Goal: Communication & Community: Answer question/provide support

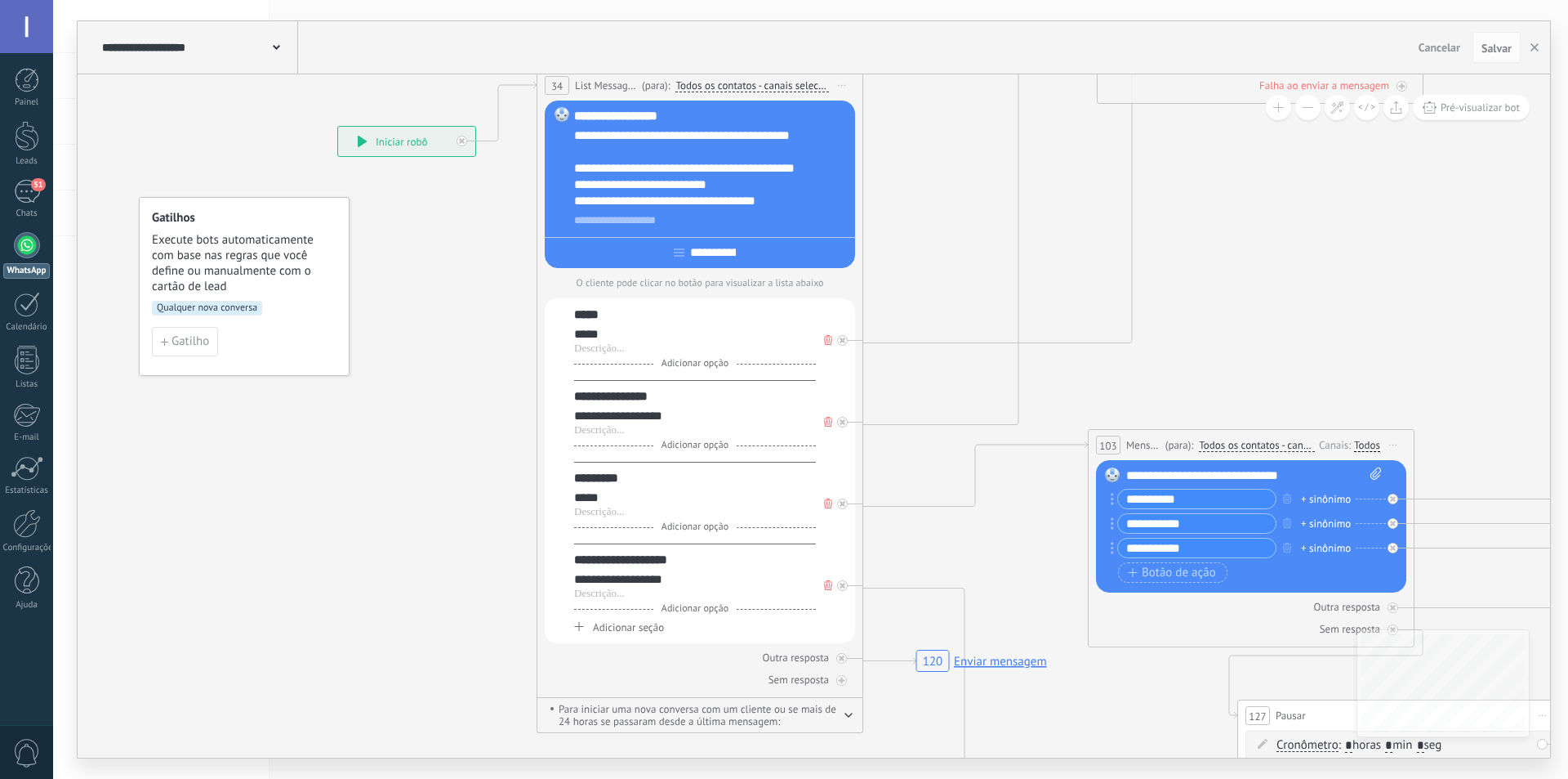
scroll to position [25, 0]
click at [27, 201] on div "51" at bounding box center [27, 192] width 26 height 24
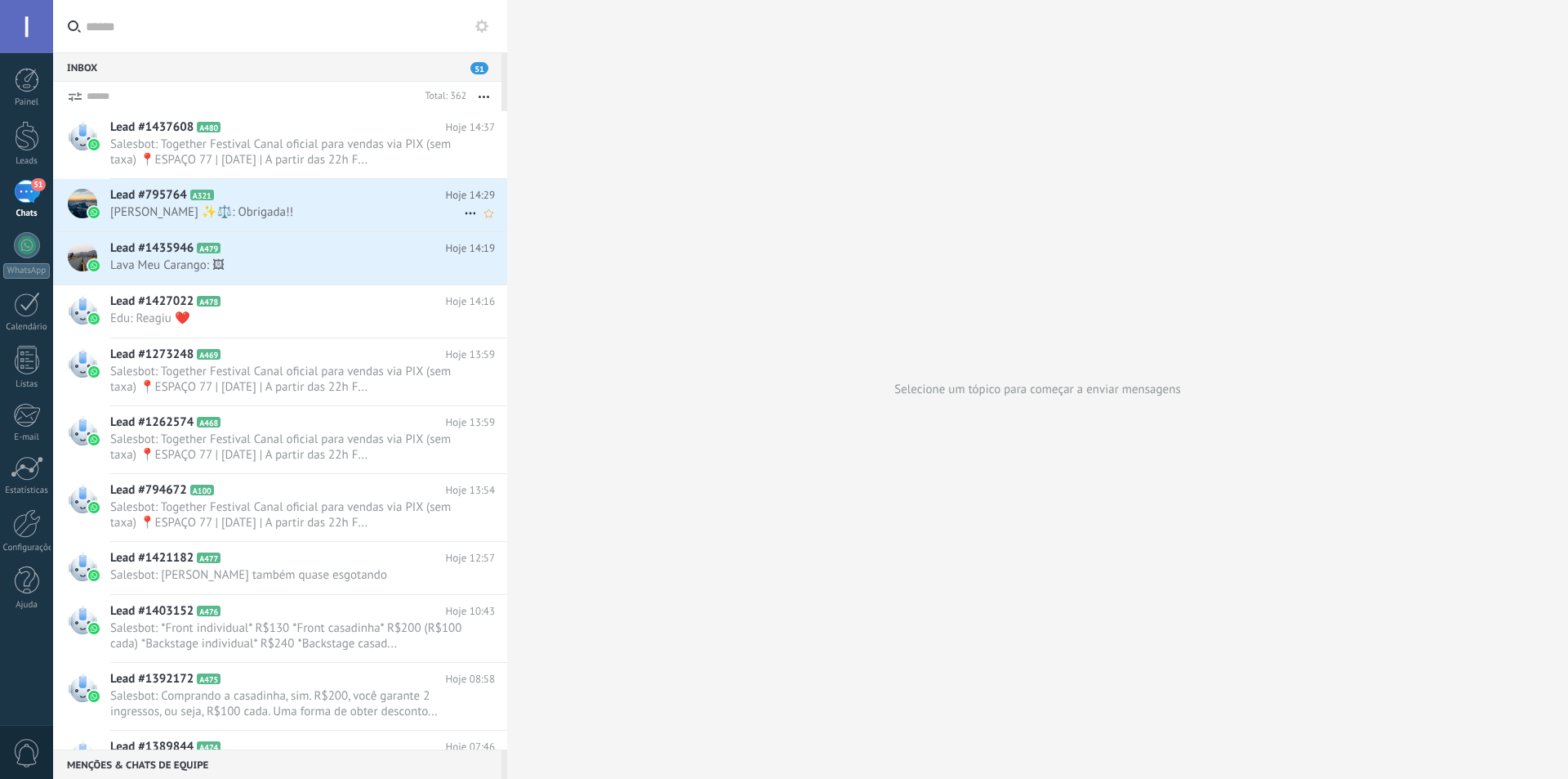
click at [312, 207] on span "[PERSON_NAME] ✨⚖️: Obrigada!!" at bounding box center [287, 212] width 353 height 16
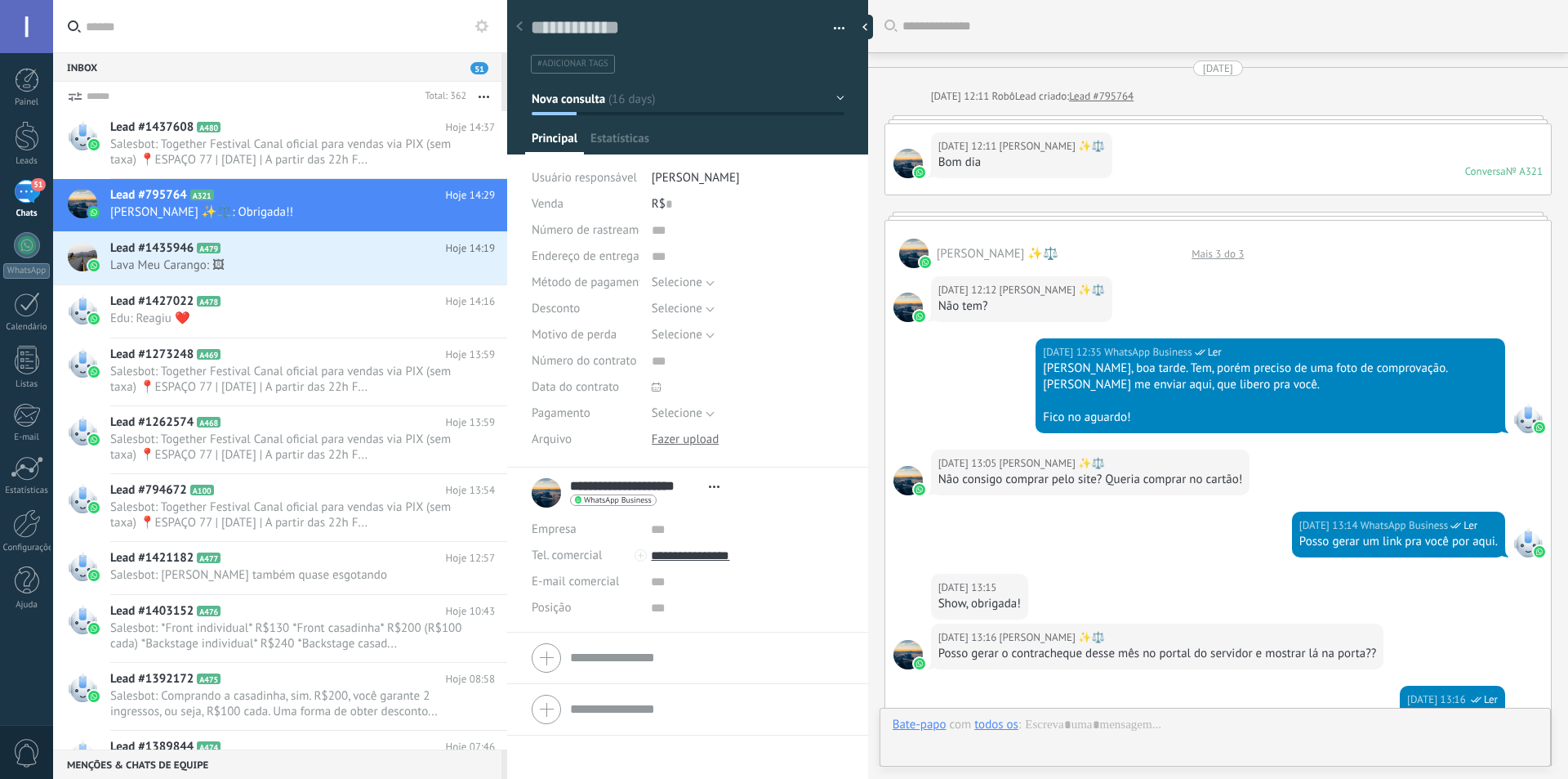
type textarea "**********"
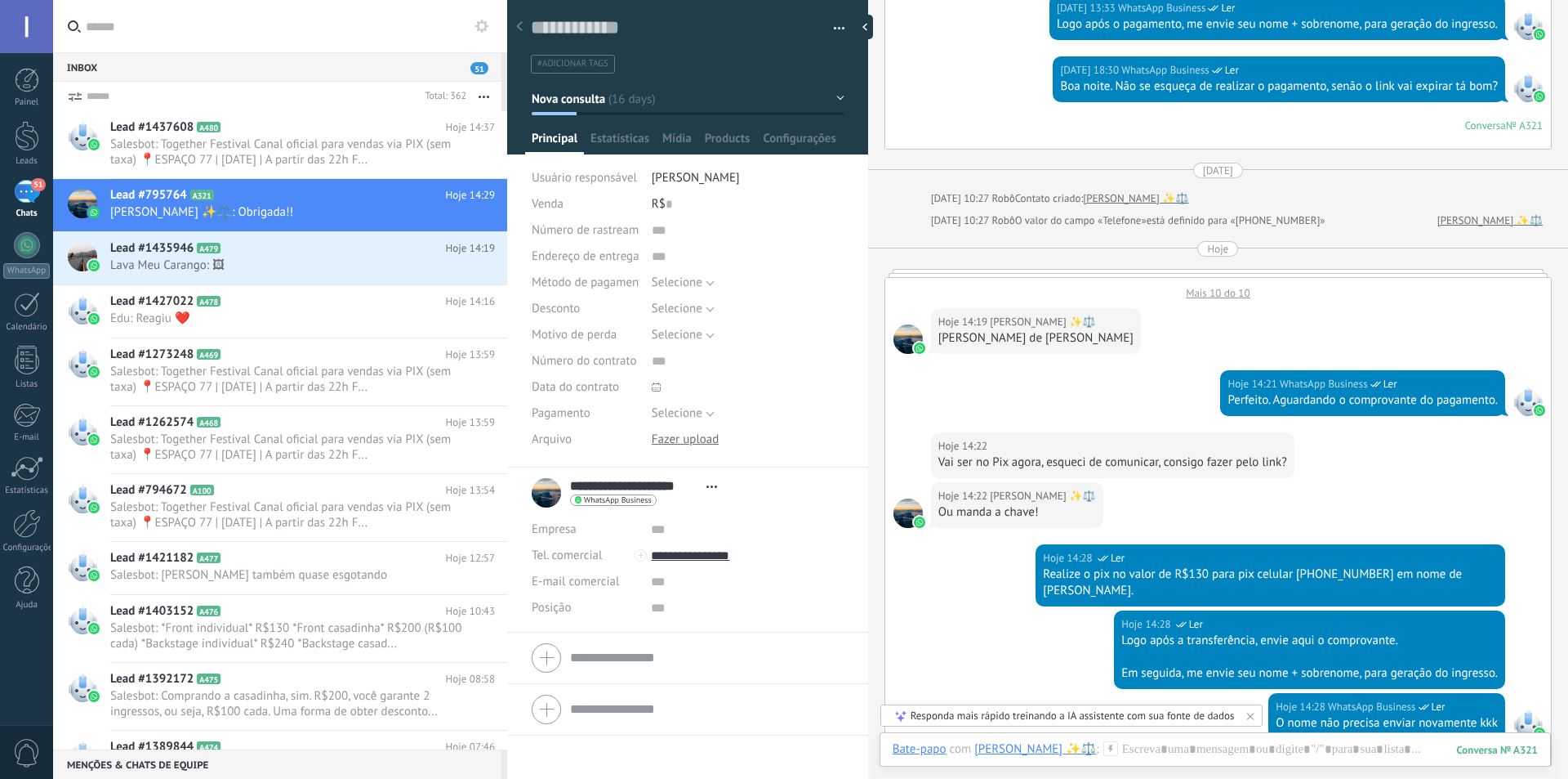
scroll to position [786, 0]
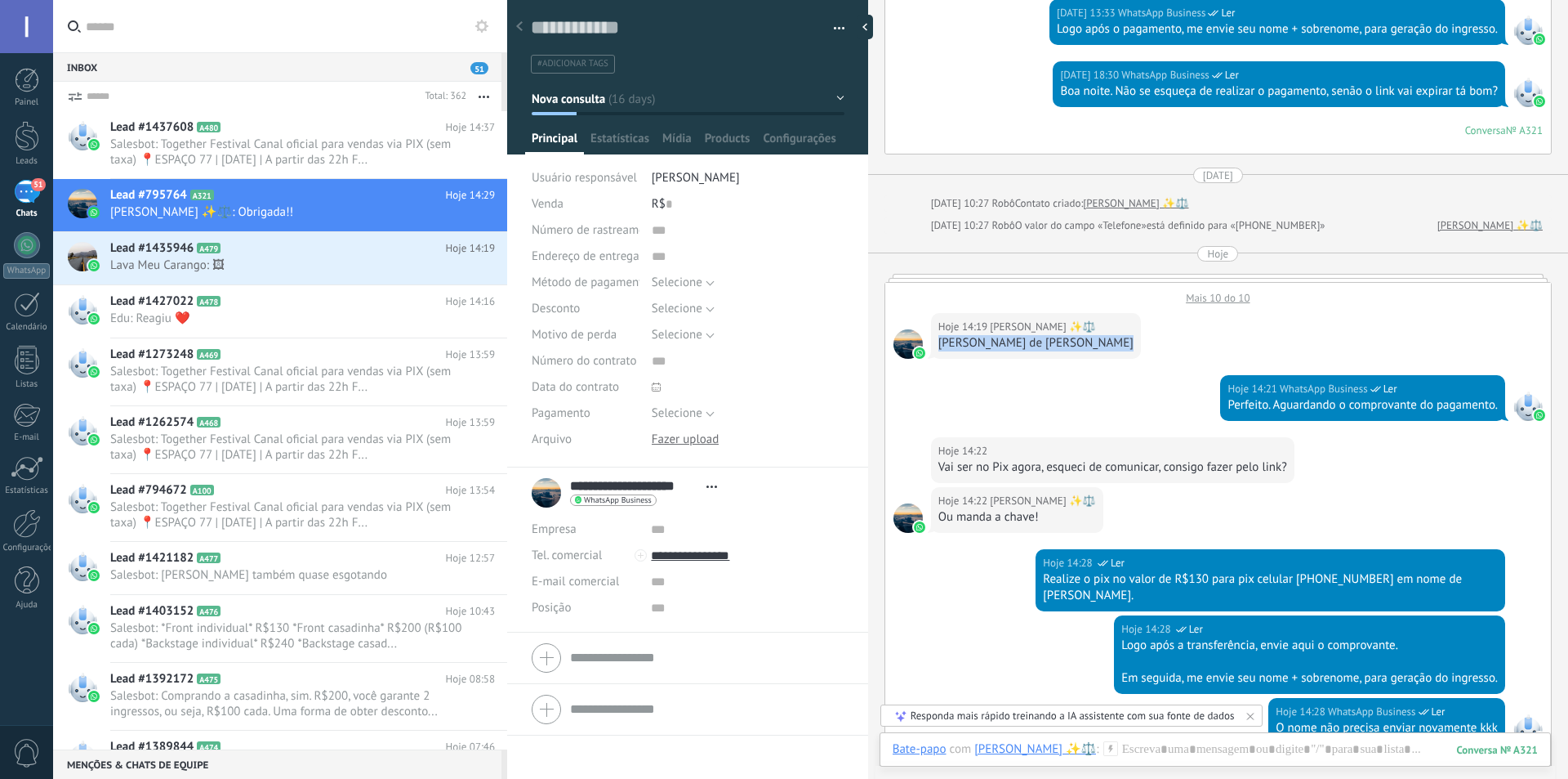
drag, startPoint x: 941, startPoint y: 344, endPoint x: 1104, endPoint y: 343, distance: 163.0
click at [1104, 343] on div "Hoje 14:19 [PERSON_NAME] ✨⚖️ [PERSON_NAME] de [PERSON_NAME]" at bounding box center [1035, 336] width 210 height 46
copy div "[PERSON_NAME] de [PERSON_NAME]"
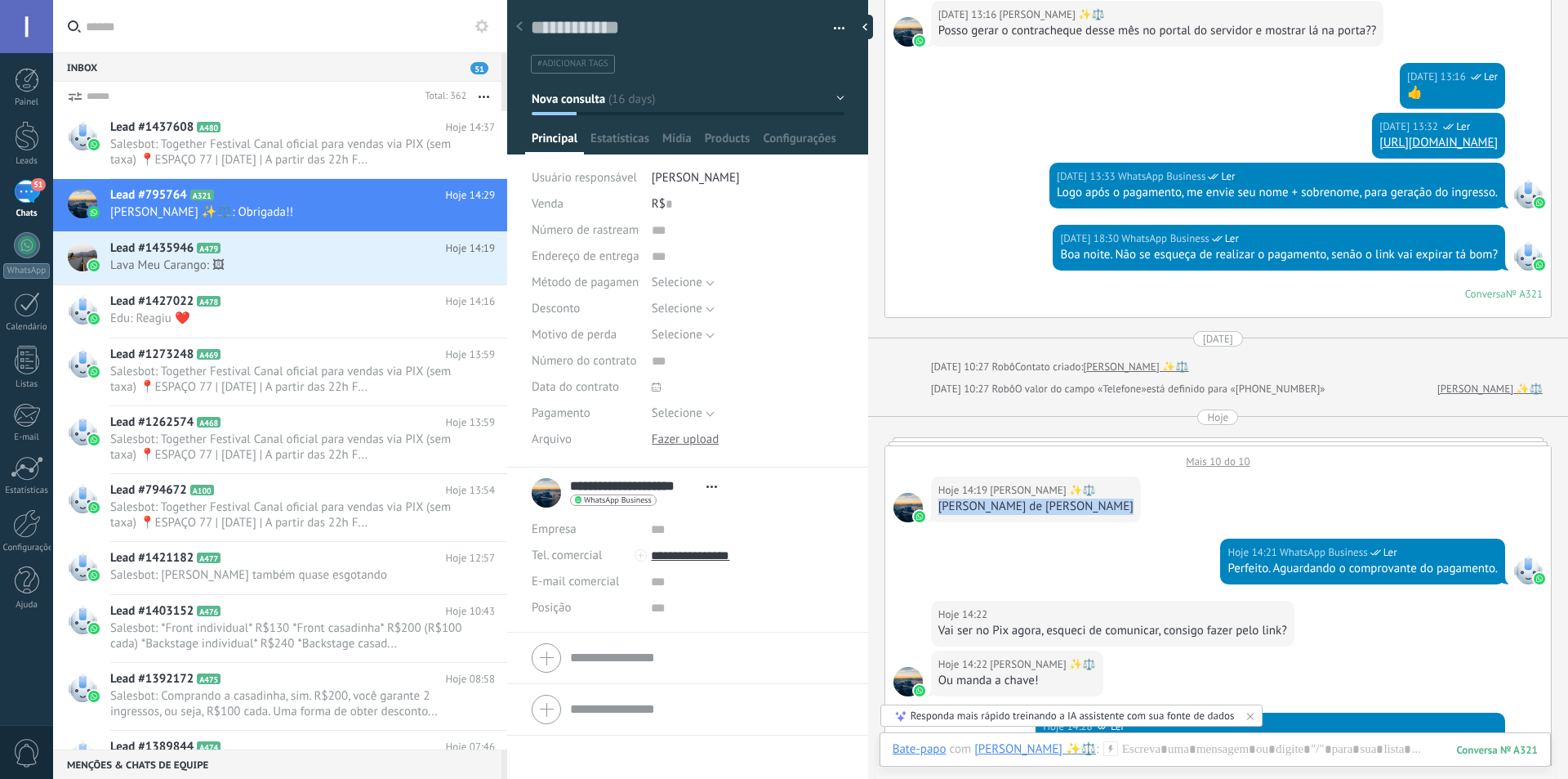
scroll to position [704, 0]
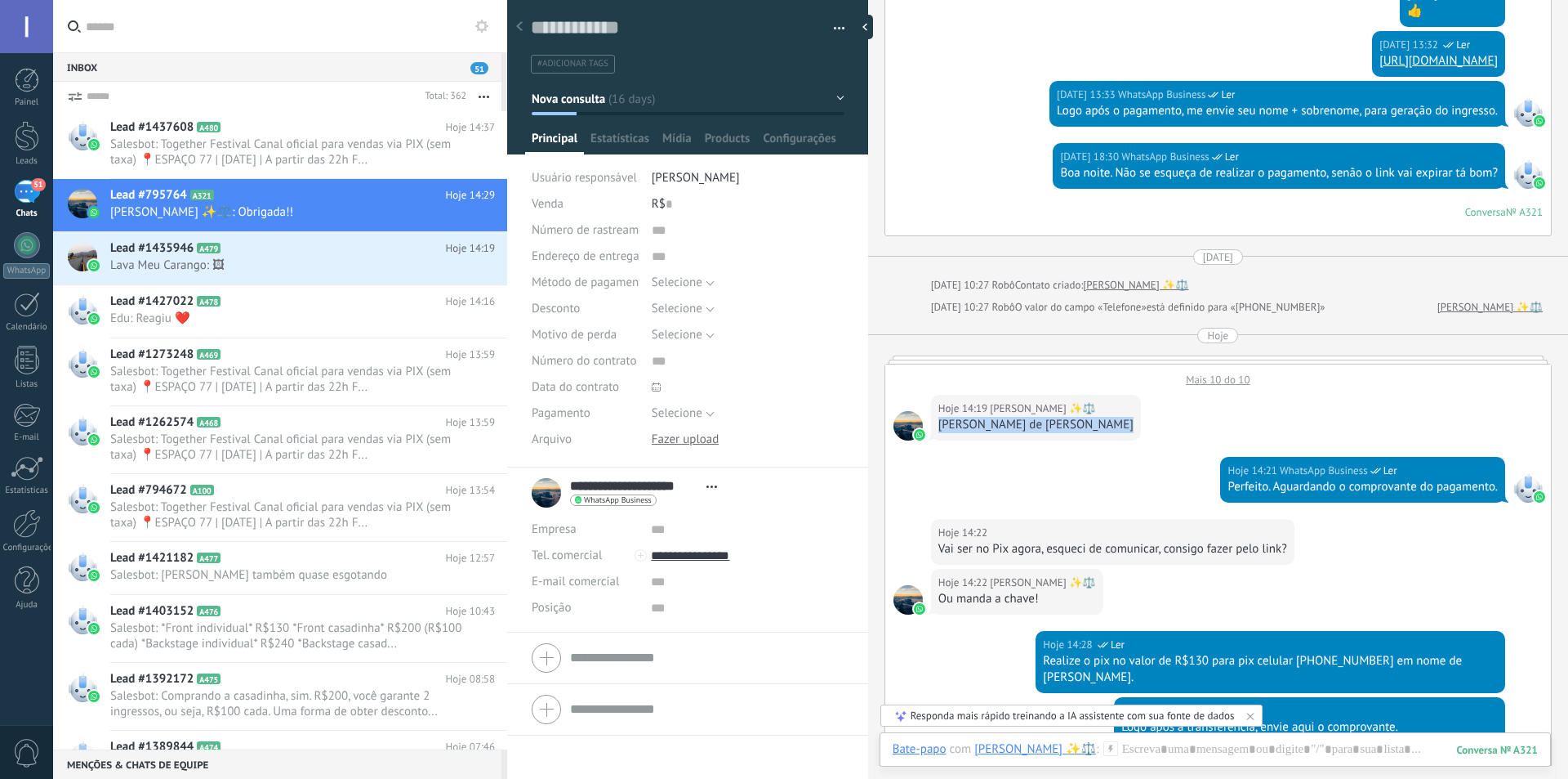
click at [1190, 381] on div "Mais 10 do 10" at bounding box center [1218, 376] width 666 height 22
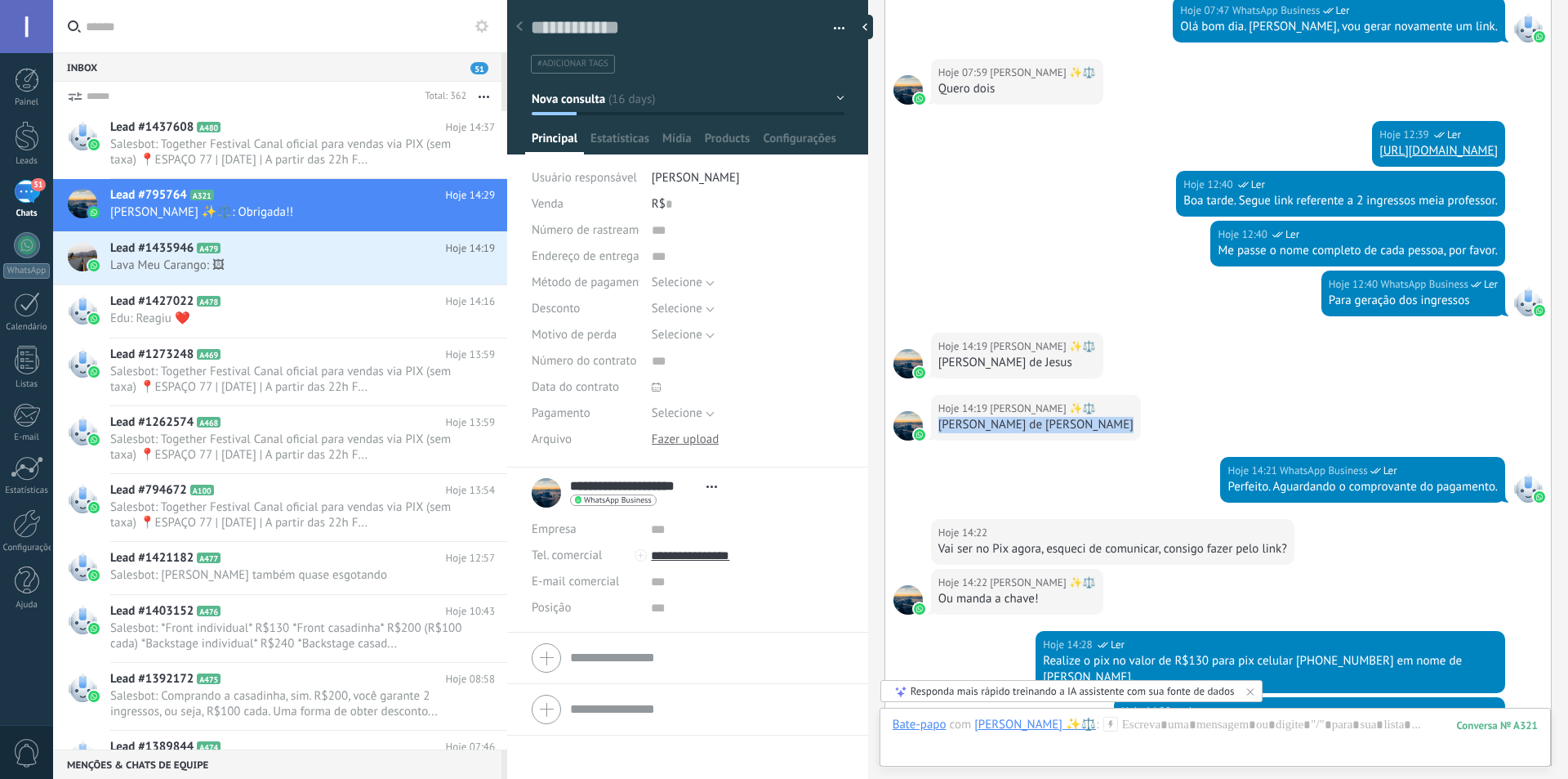
drag, startPoint x: 1122, startPoint y: 367, endPoint x: 940, endPoint y: 370, distance: 182.0
click at [940, 370] on div "Hoje 14:19 [PERSON_NAME] ✨⚖️ [PERSON_NAME] de Jesus" at bounding box center [1218, 364] width 666 height 62
copy div "[PERSON_NAME] de Jesus"
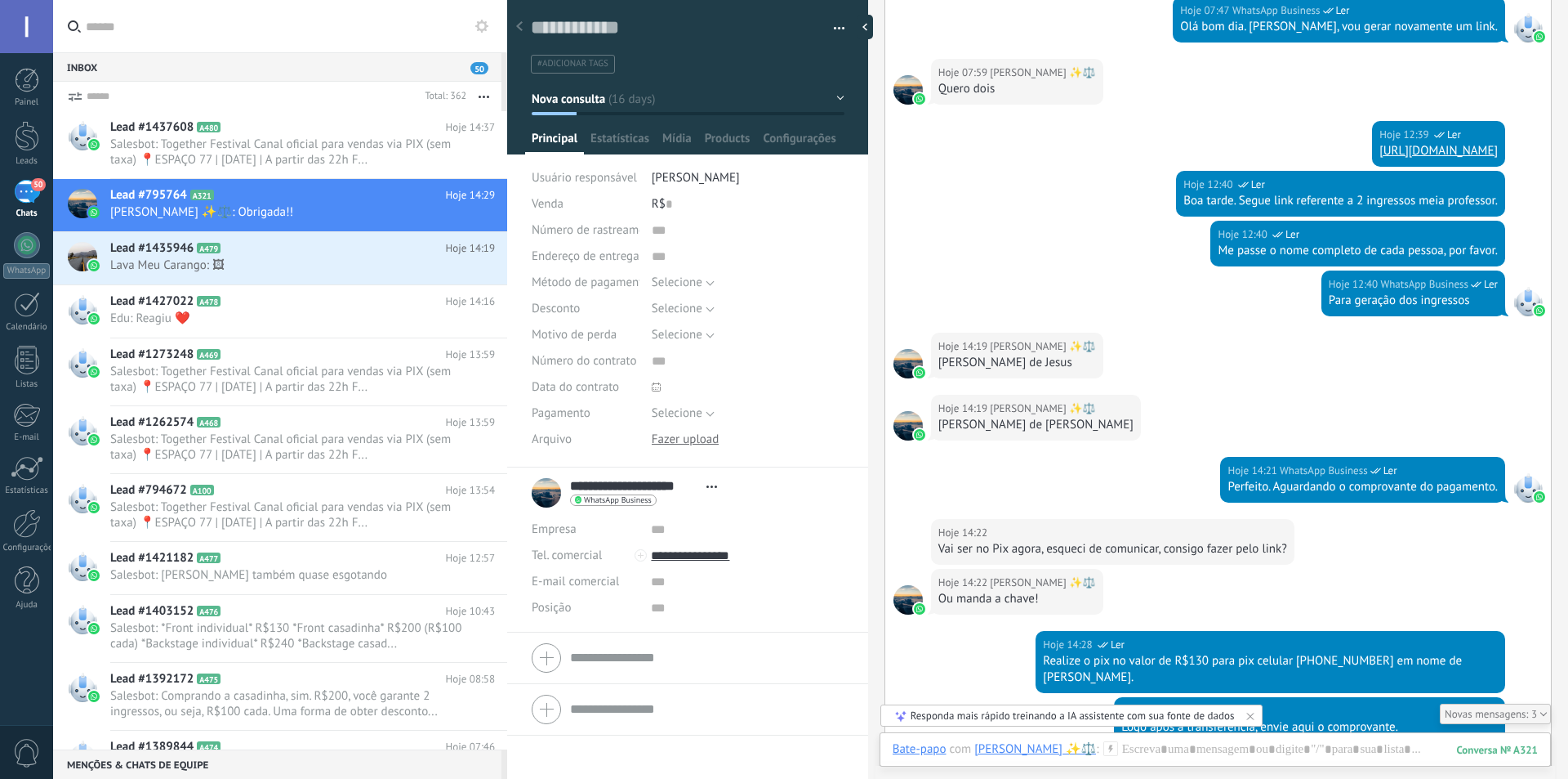
scroll to position [1973, 0]
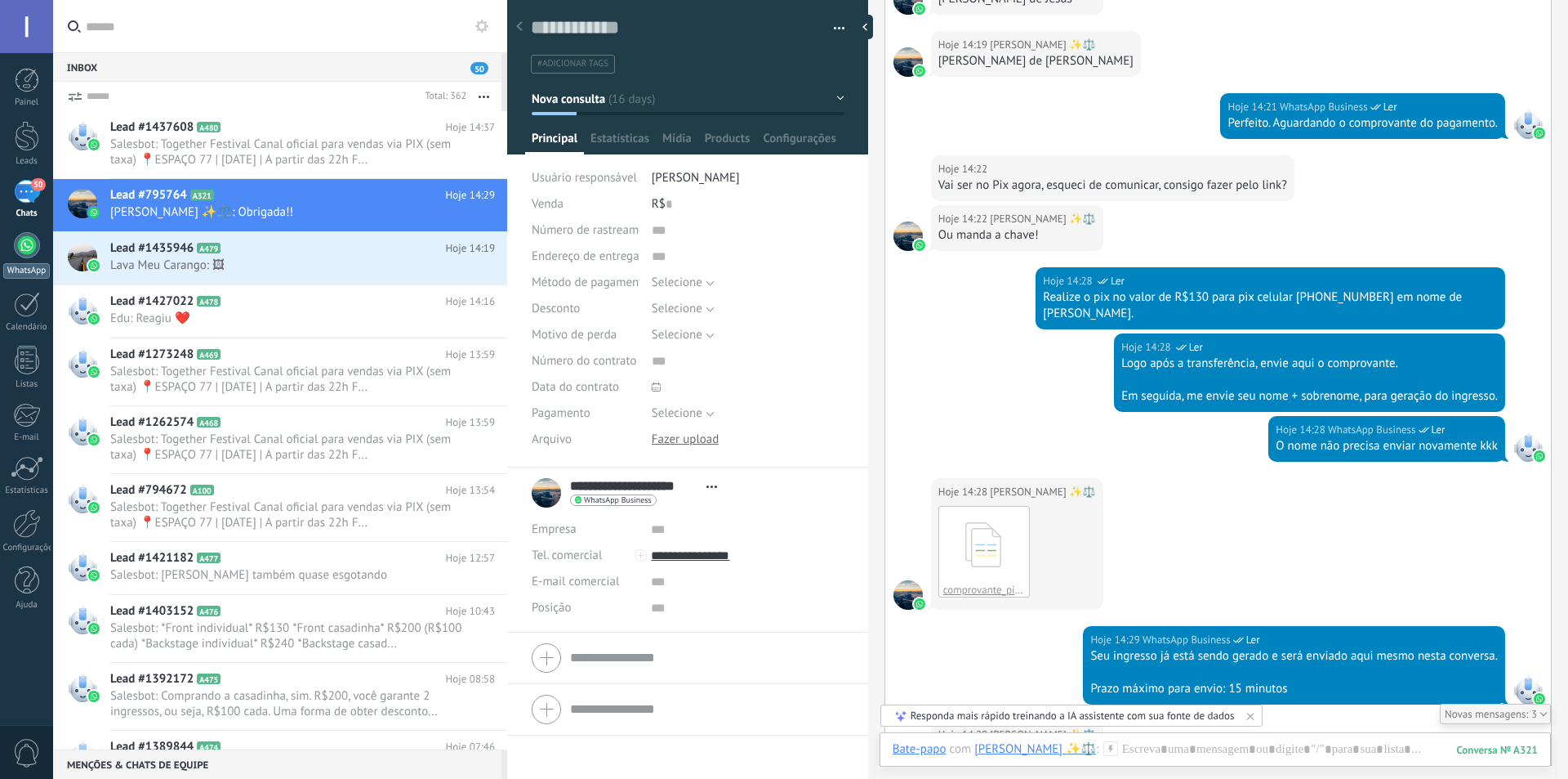
click at [20, 251] on div at bounding box center [27, 245] width 26 height 26
